Goal: Information Seeking & Learning: Learn about a topic

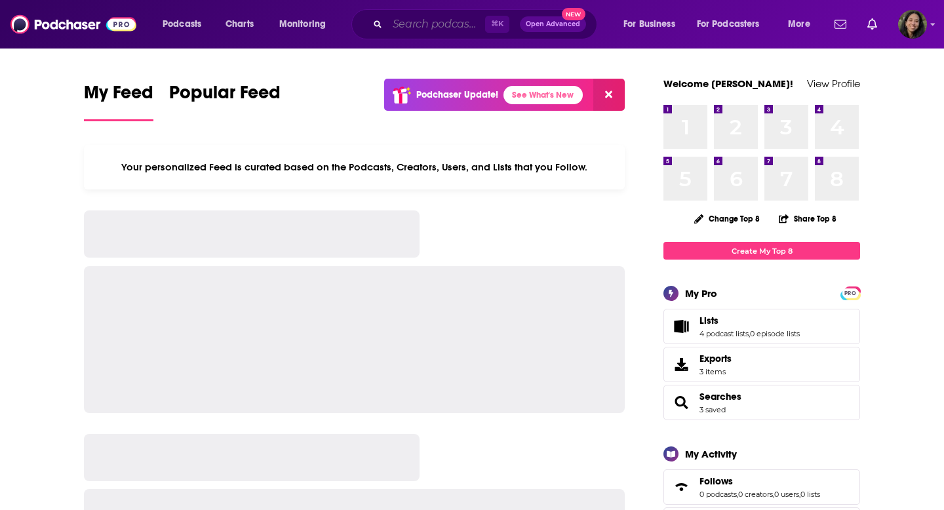
click at [461, 17] on input "Search podcasts, credits, & more..." at bounding box center [436, 24] width 98 height 21
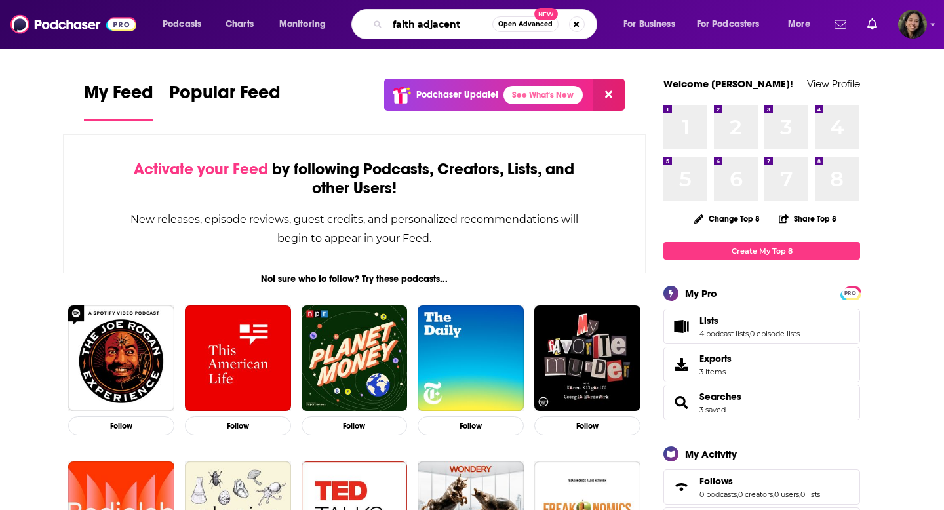
type input "faith adjacent"
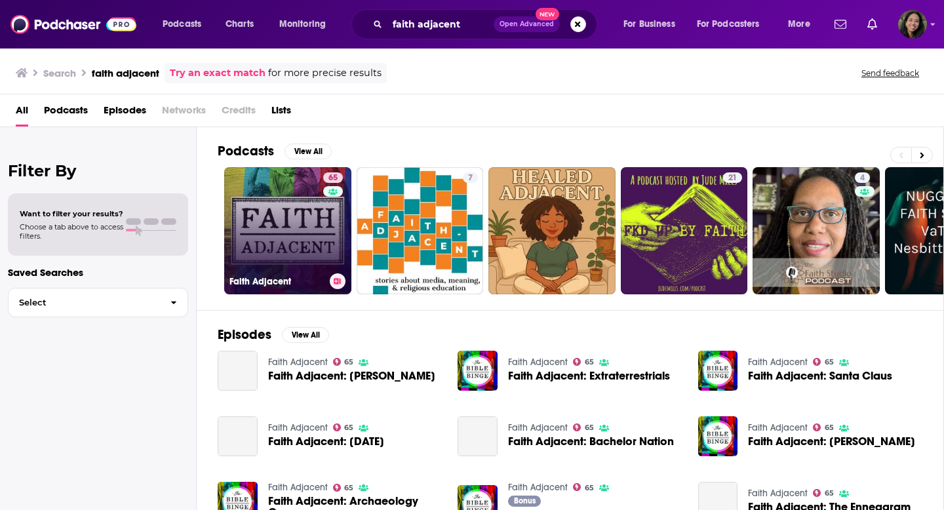
click at [278, 218] on link "65 Faith Adjacent" at bounding box center [287, 230] width 127 height 127
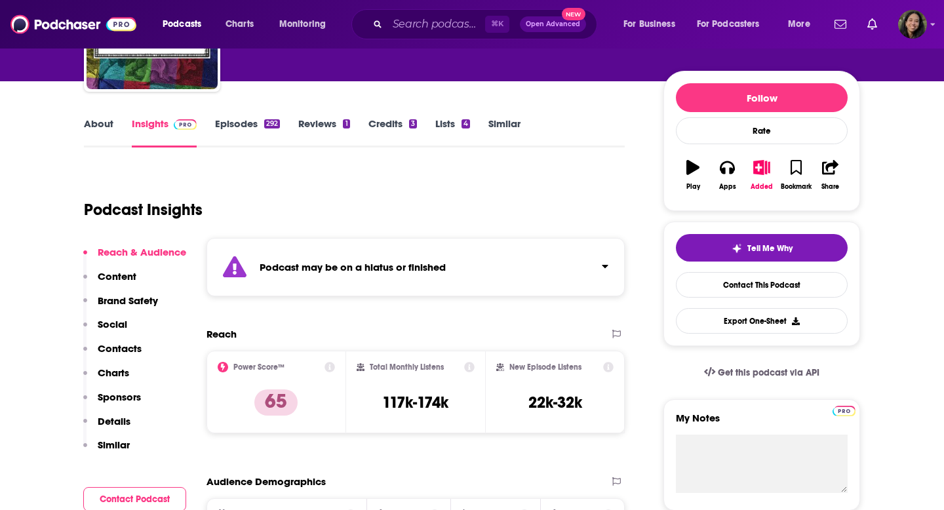
scroll to position [134, 0]
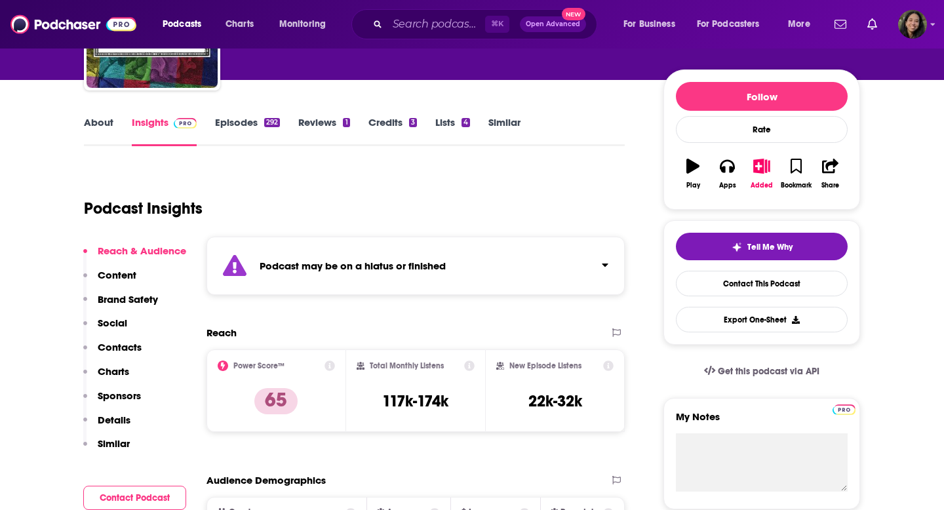
click at [561, 278] on div "Podcast may be on a hiatus or finished" at bounding box center [415, 266] width 418 height 58
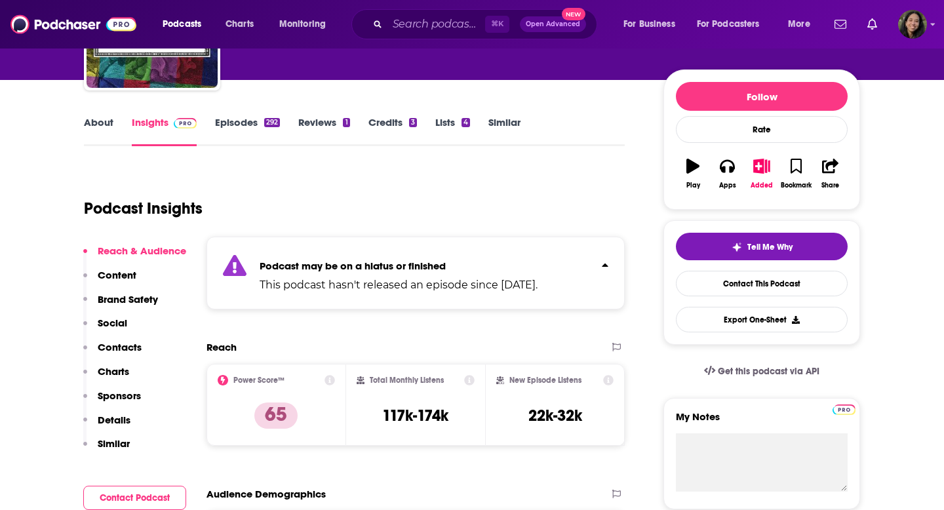
click at [537, 278] on p "This podcast hasn't released an episode since [DATE]." at bounding box center [398, 285] width 278 height 16
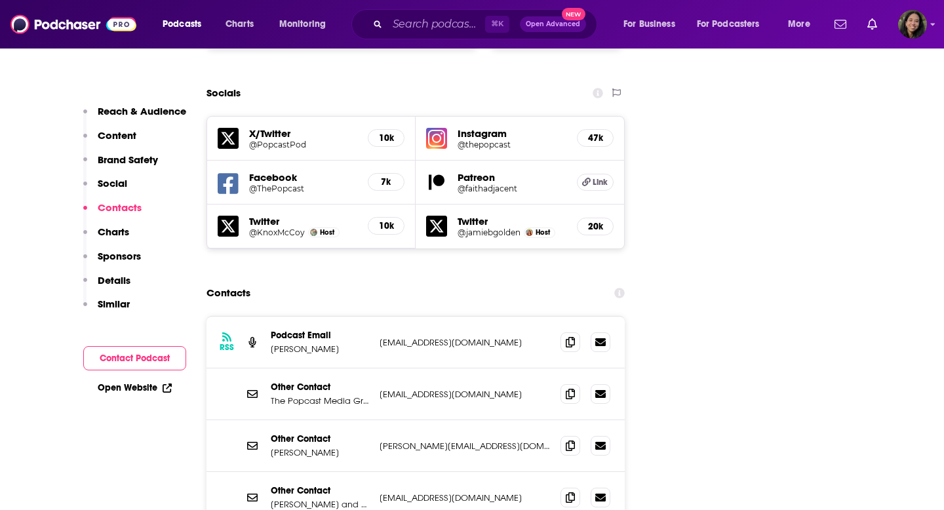
scroll to position [1621, 0]
